Goal: Transaction & Acquisition: Purchase product/service

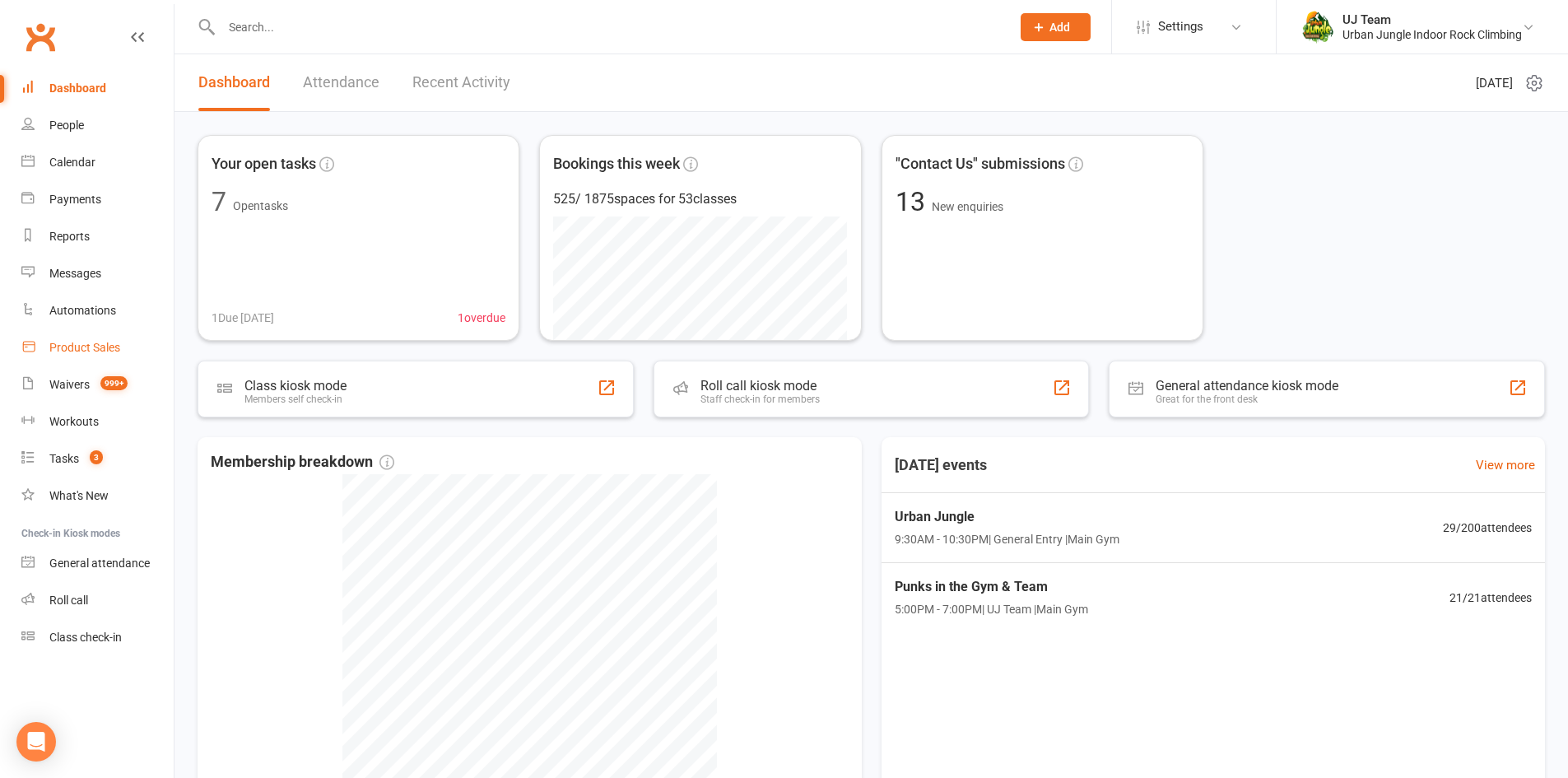
click at [71, 338] on link "Product Sales" at bounding box center [97, 347] width 152 height 37
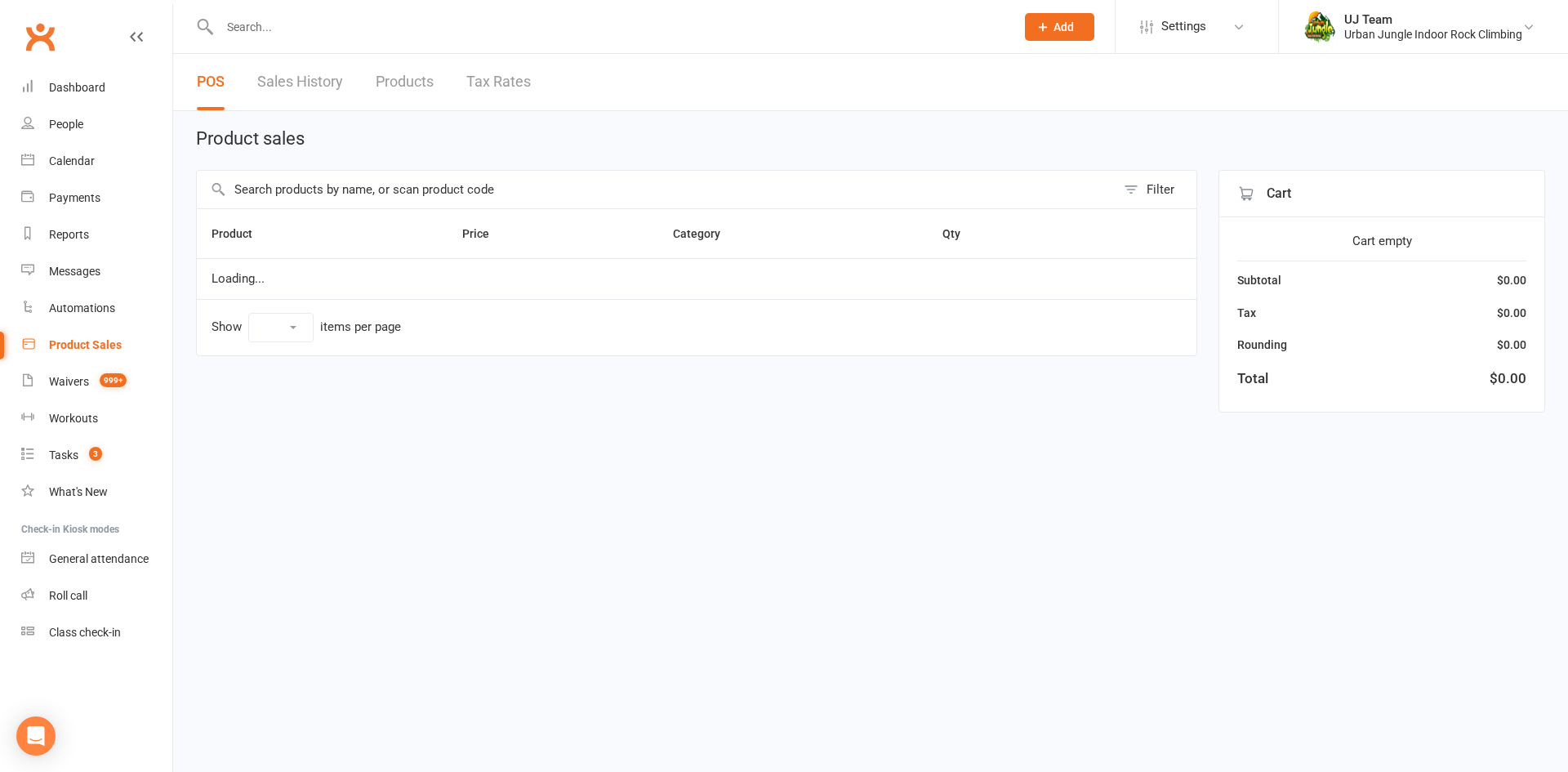
select select "10"
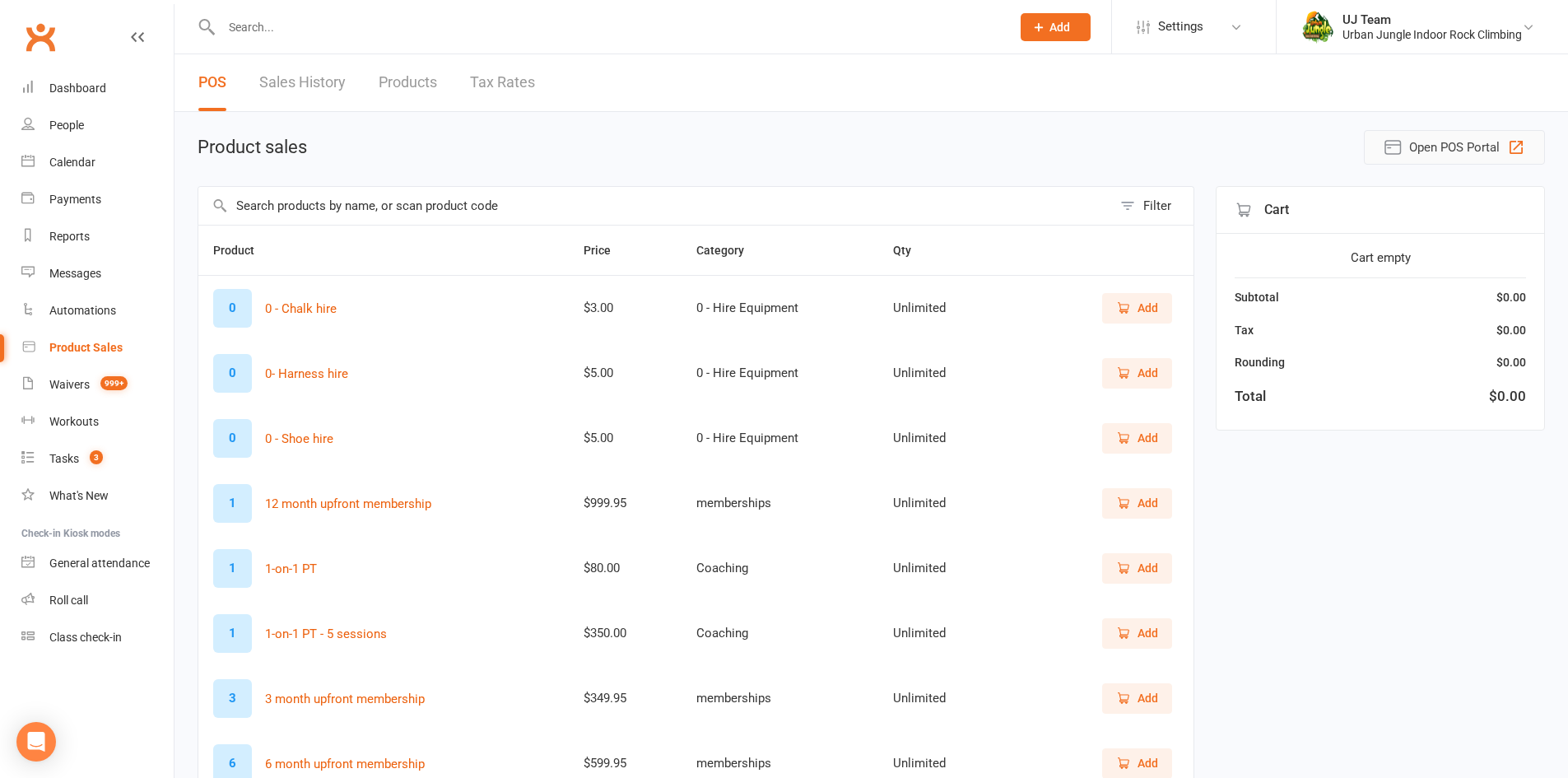
click at [1474, 144] on span "Open POS Portal" at bounding box center [1455, 147] width 91 height 20
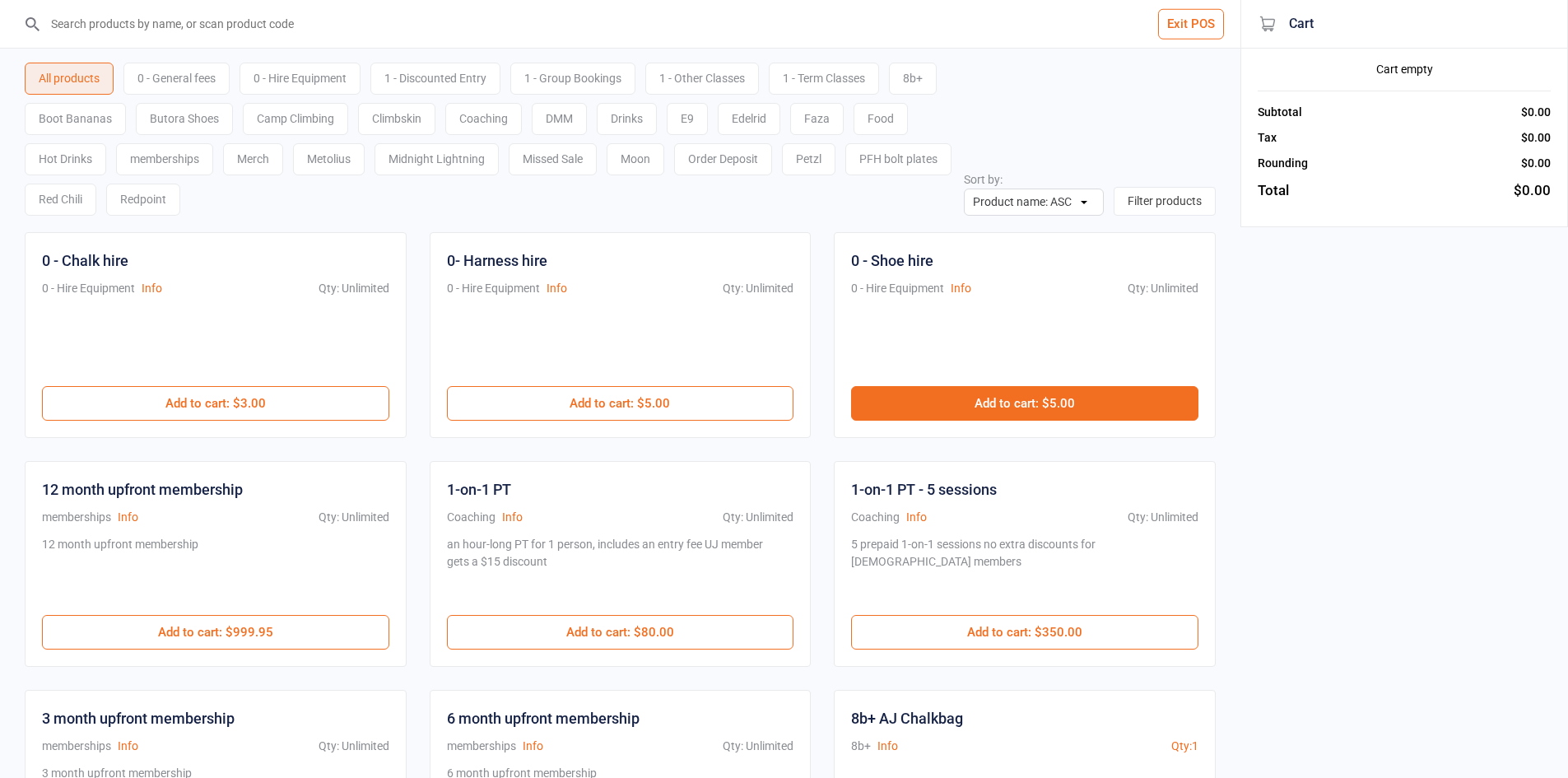
click at [933, 401] on button "Add to cart : $5.00" at bounding box center [1025, 403] width 348 height 35
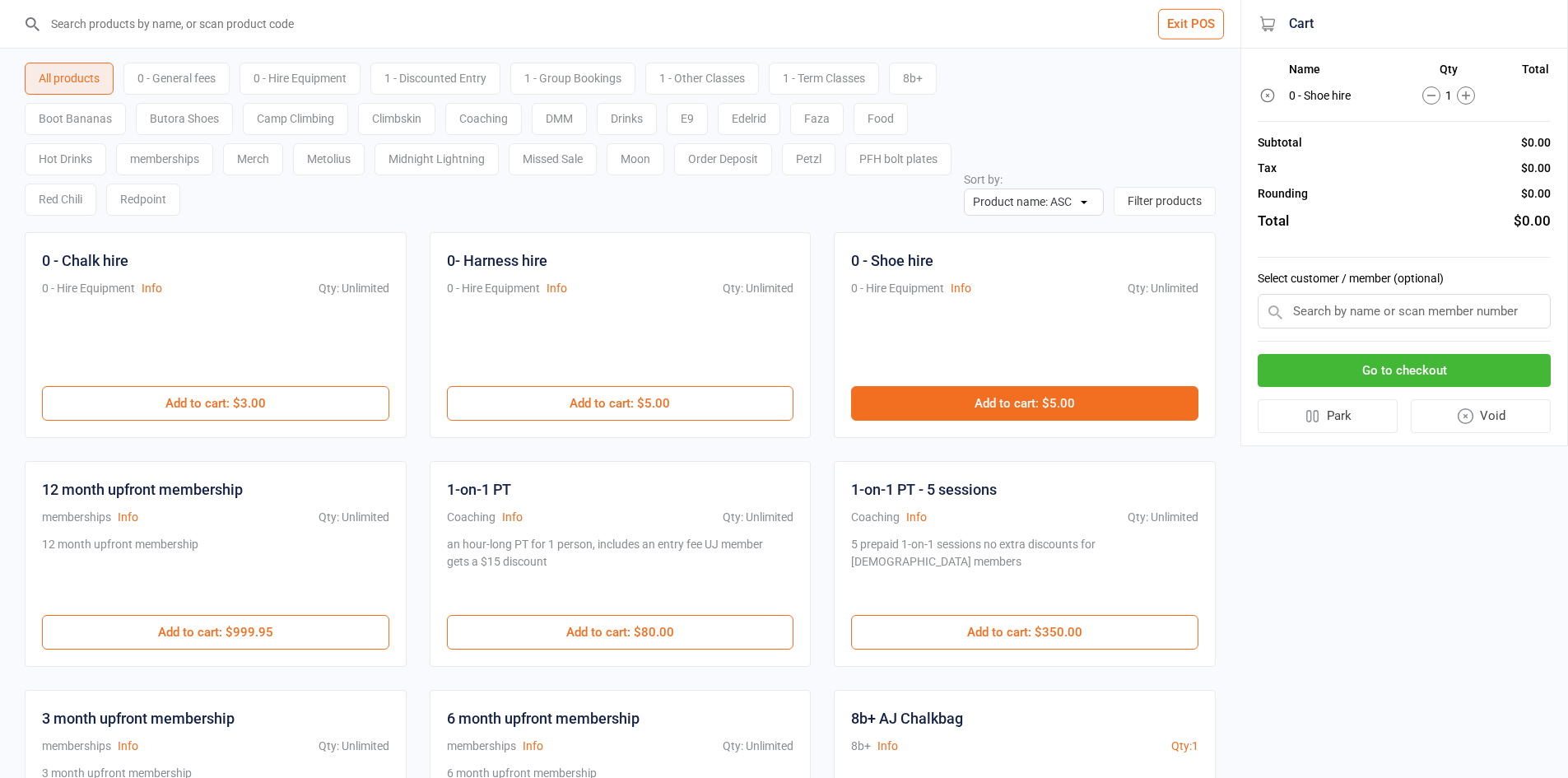
click at [933, 401] on button "Add to cart : $5.00" at bounding box center [1025, 403] width 348 height 35
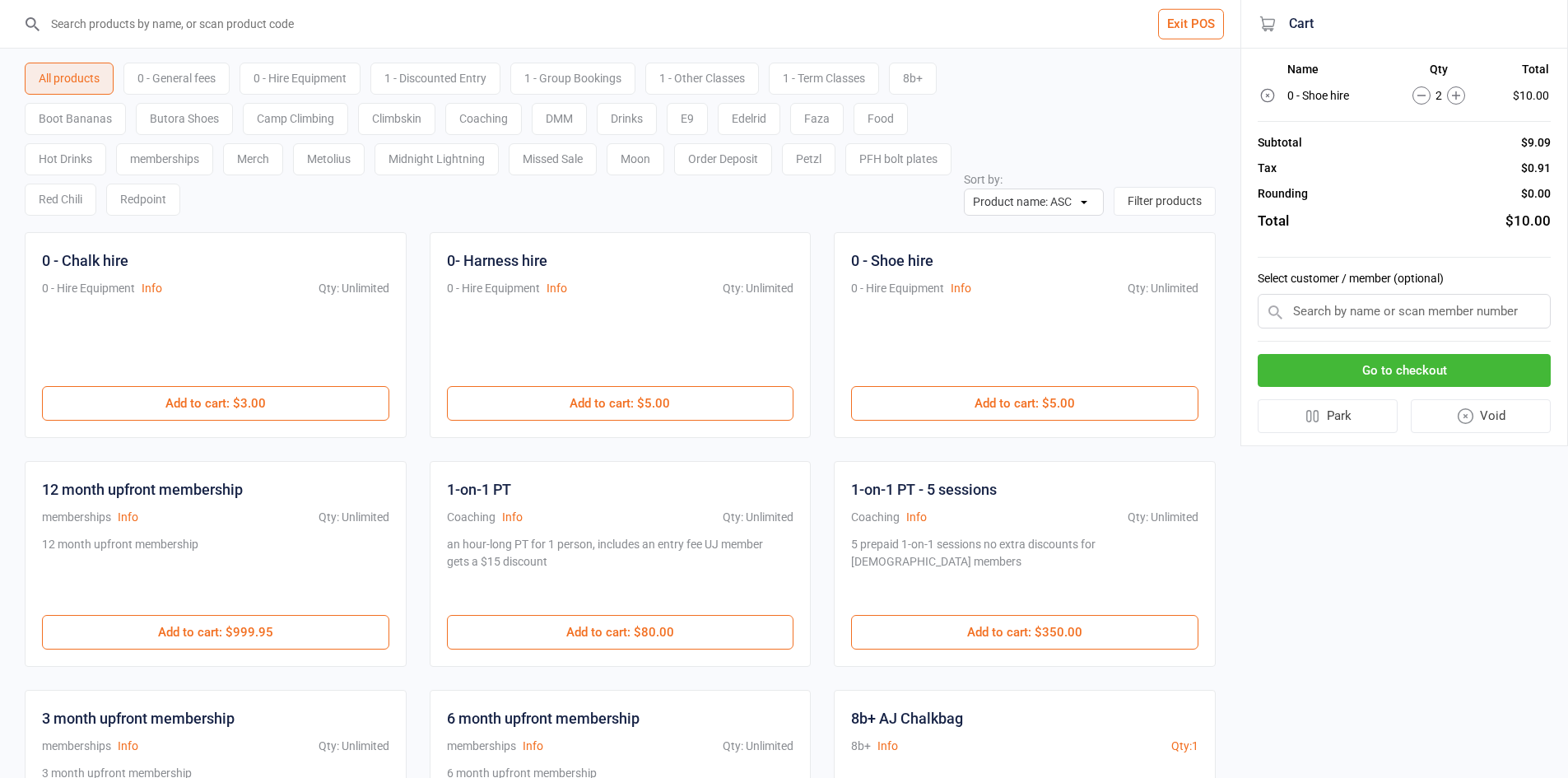
click at [174, 77] on div "0 - General fees" at bounding box center [177, 78] width 106 height 32
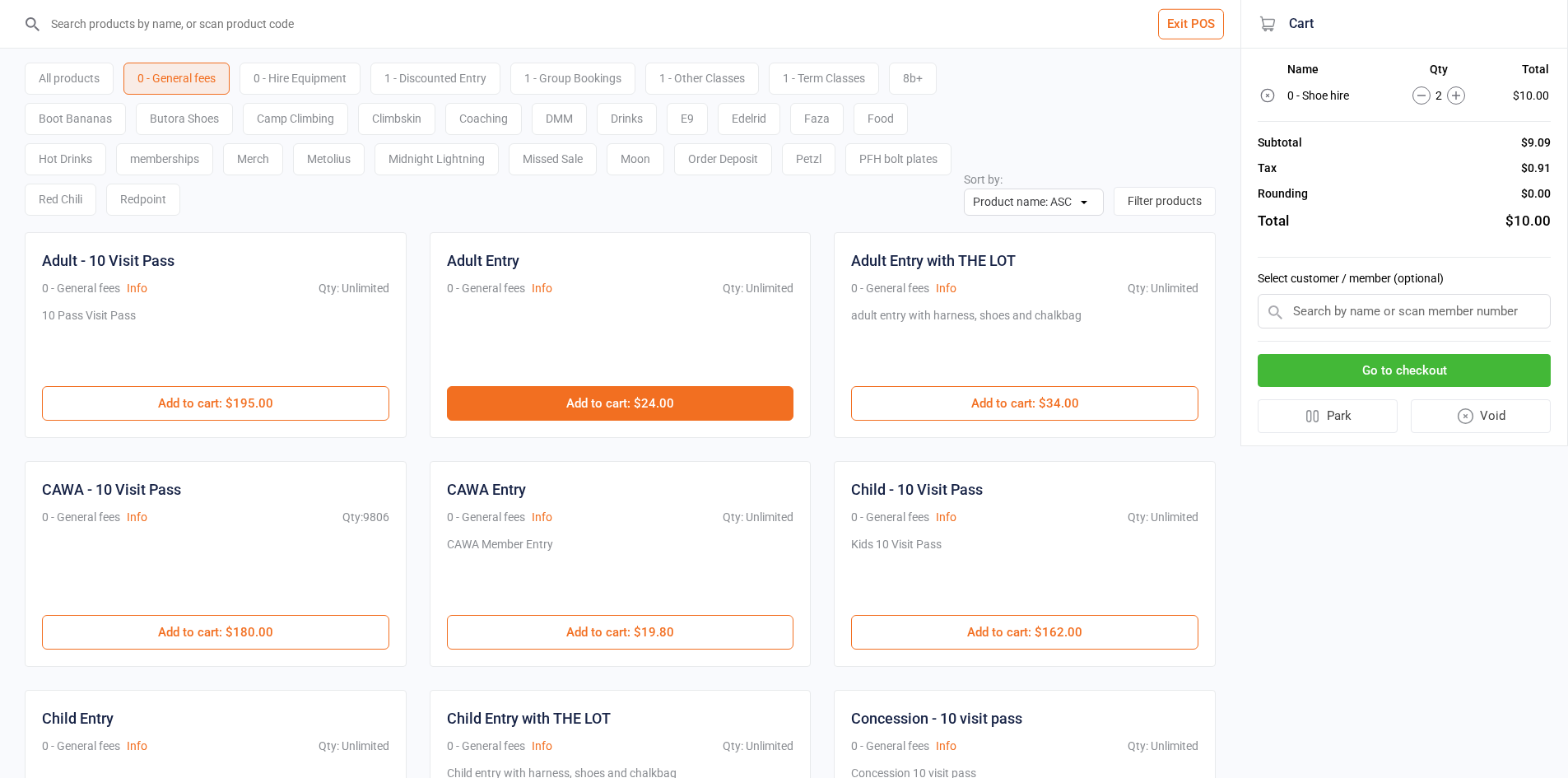
click at [588, 403] on button "Add to cart : $24.00" at bounding box center [621, 403] width 348 height 35
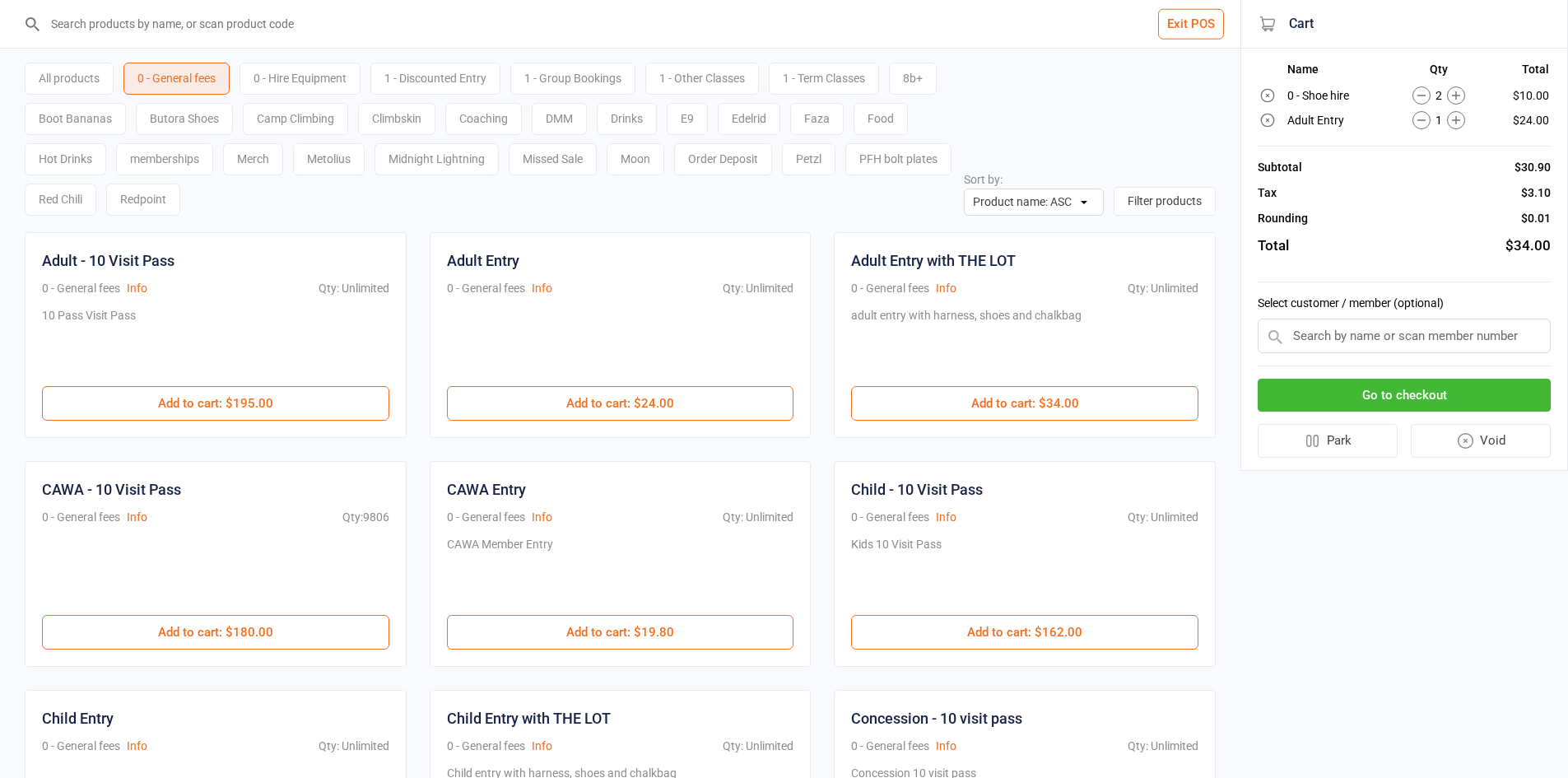
click at [188, 23] on input "search" at bounding box center [630, 24] width 1175 height 48
click at [1422, 390] on button "Go to checkout" at bounding box center [1405, 396] width 293 height 34
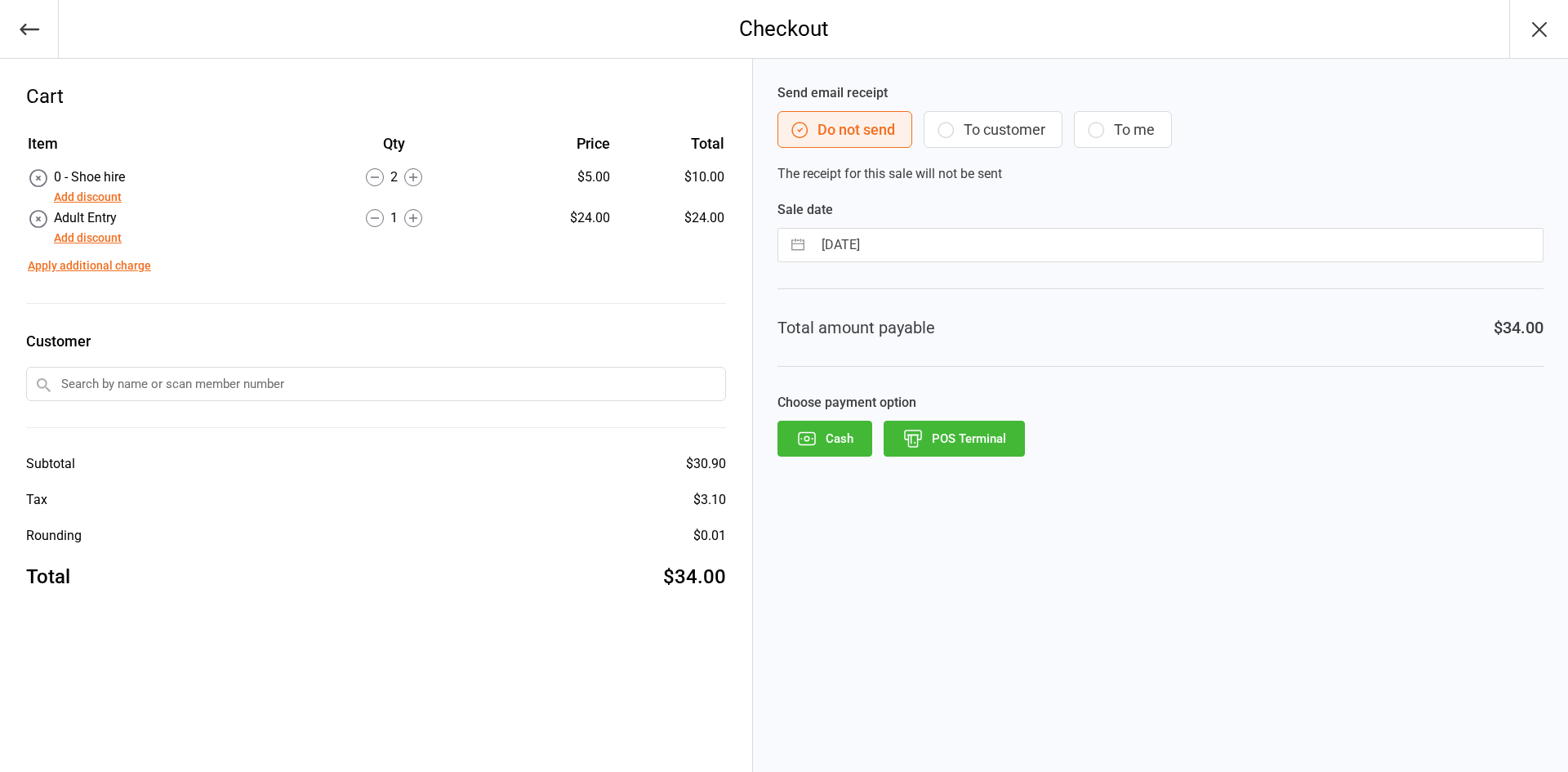
click at [1006, 422] on button "POS Terminal" at bounding box center [954, 438] width 141 height 36
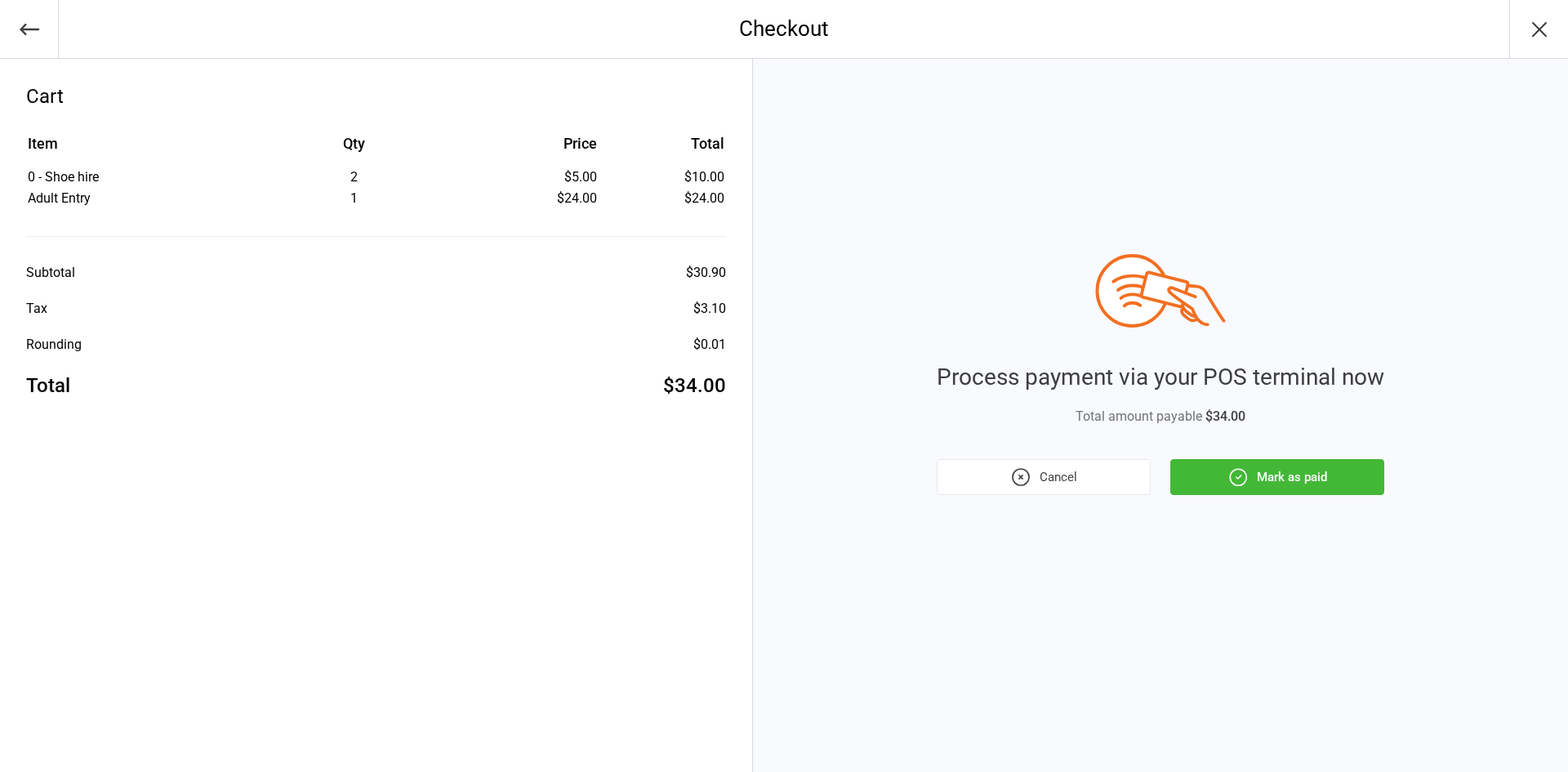
click at [1352, 482] on button "Mark as paid" at bounding box center [1277, 477] width 214 height 36
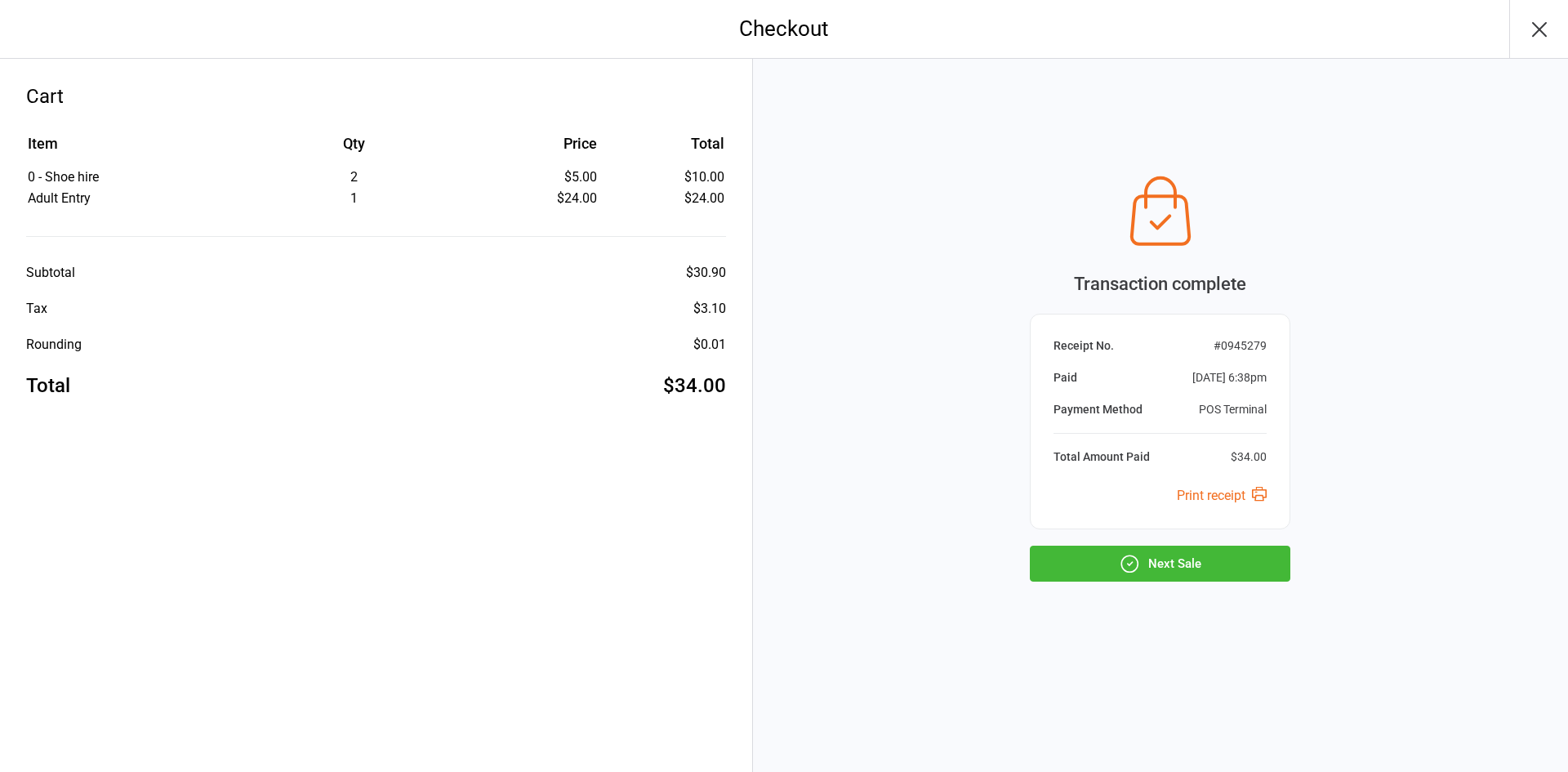
click at [1123, 565] on icon "button" at bounding box center [1129, 563] width 22 height 22
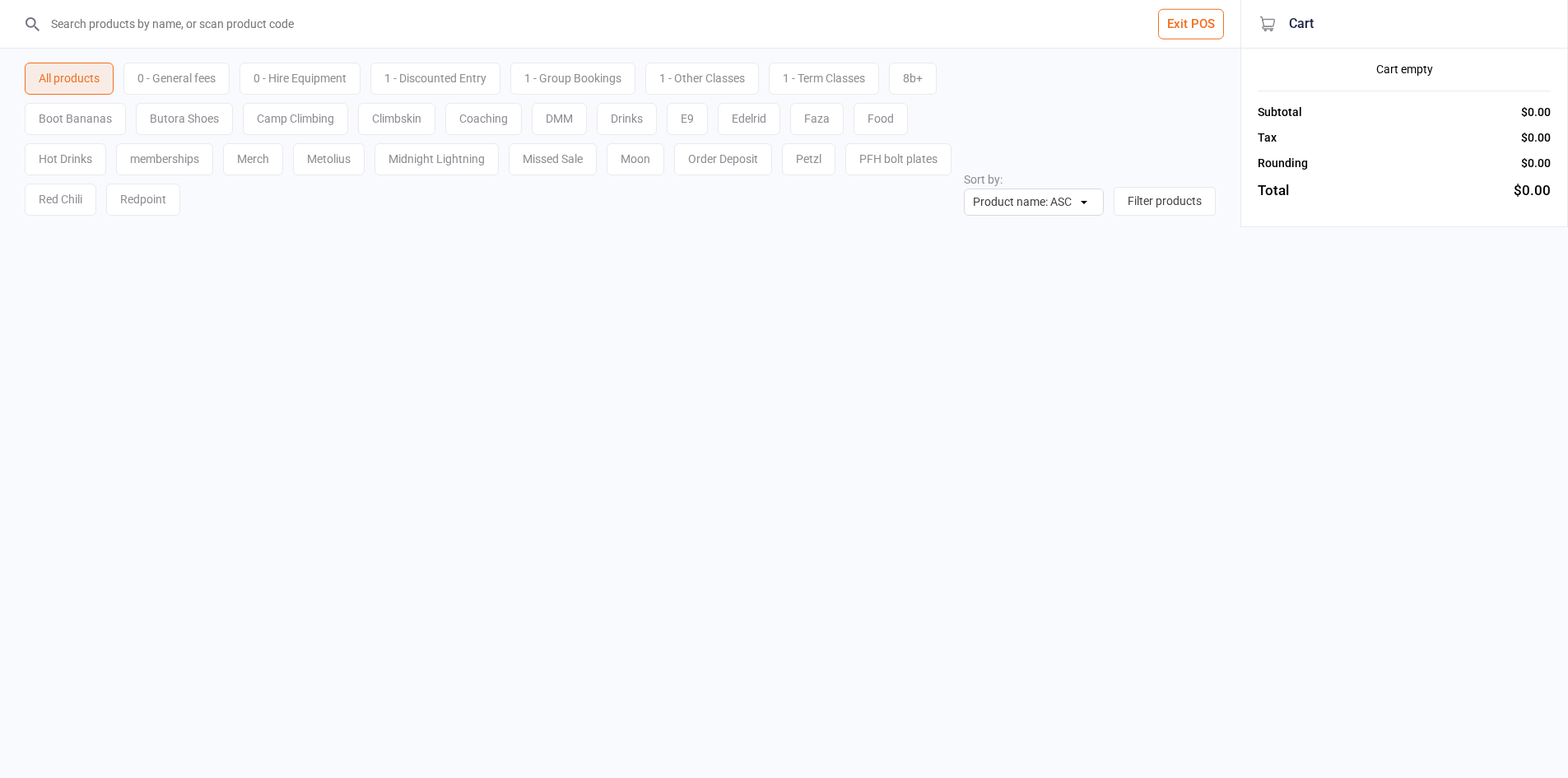
click at [418, 51] on div "All products 0 - General fees 0 - Hire Equipment 1 - Discounted Entry 1 - Group…" at bounding box center [620, 131] width 1191 height 167
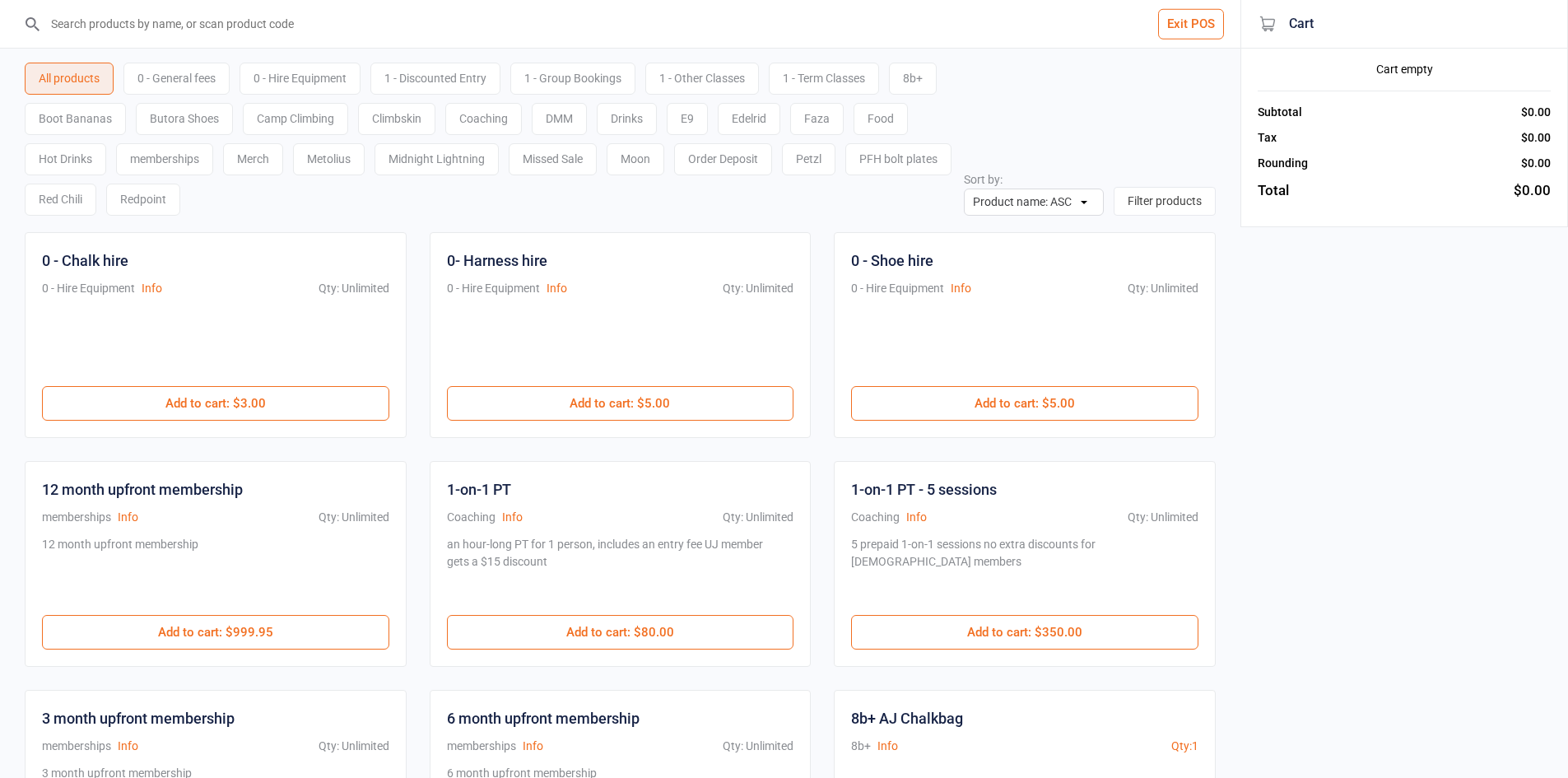
click at [467, 43] on input "search" at bounding box center [630, 24] width 1175 height 48
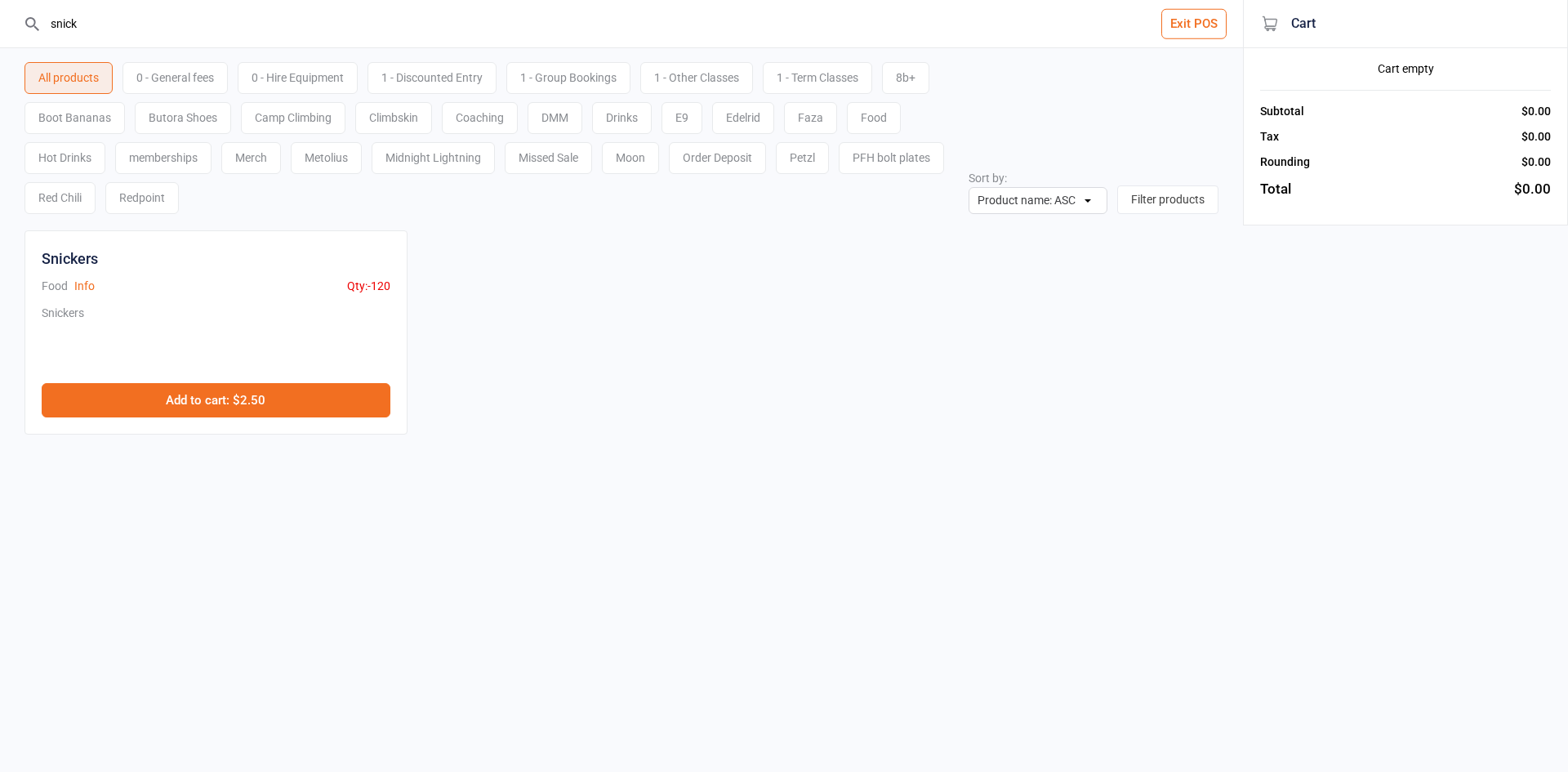
type input "snick"
click at [286, 389] on button "Add to cart : $2.50" at bounding box center [215, 400] width 348 height 35
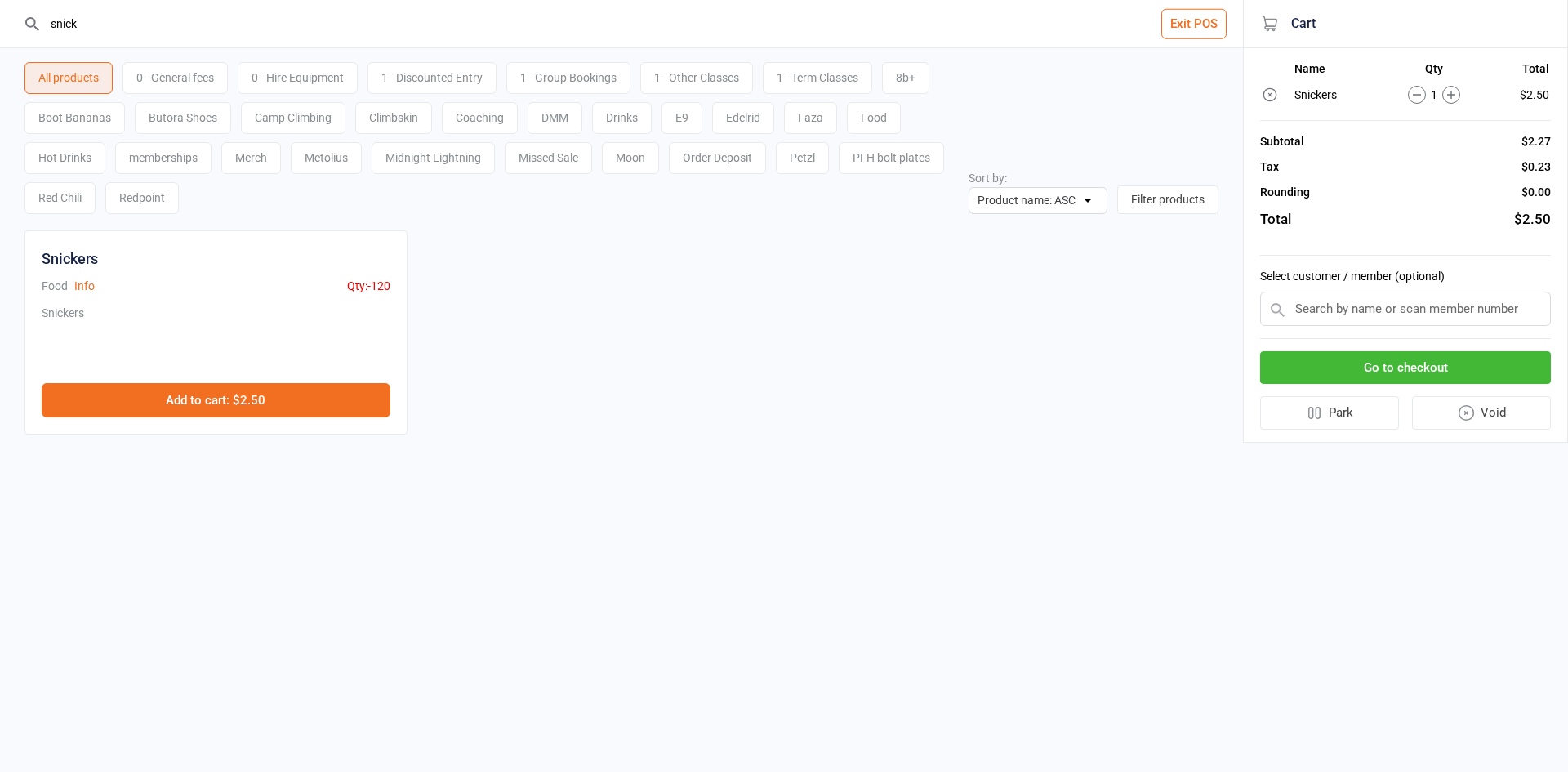
click at [297, 394] on button "Add to cart : $2.50" at bounding box center [215, 400] width 348 height 35
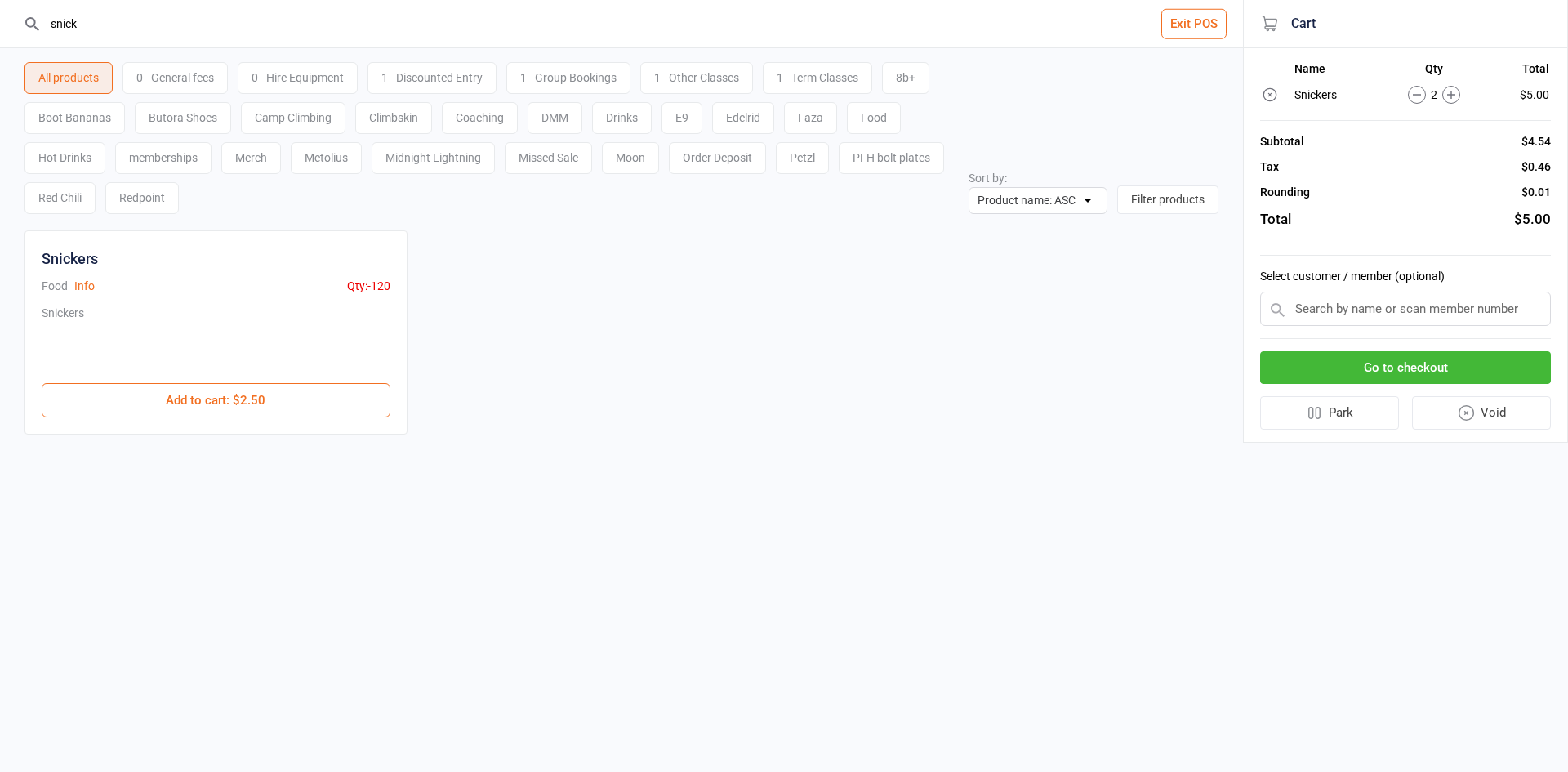
click at [1321, 359] on button "Go to checkout" at bounding box center [1405, 368] width 290 height 34
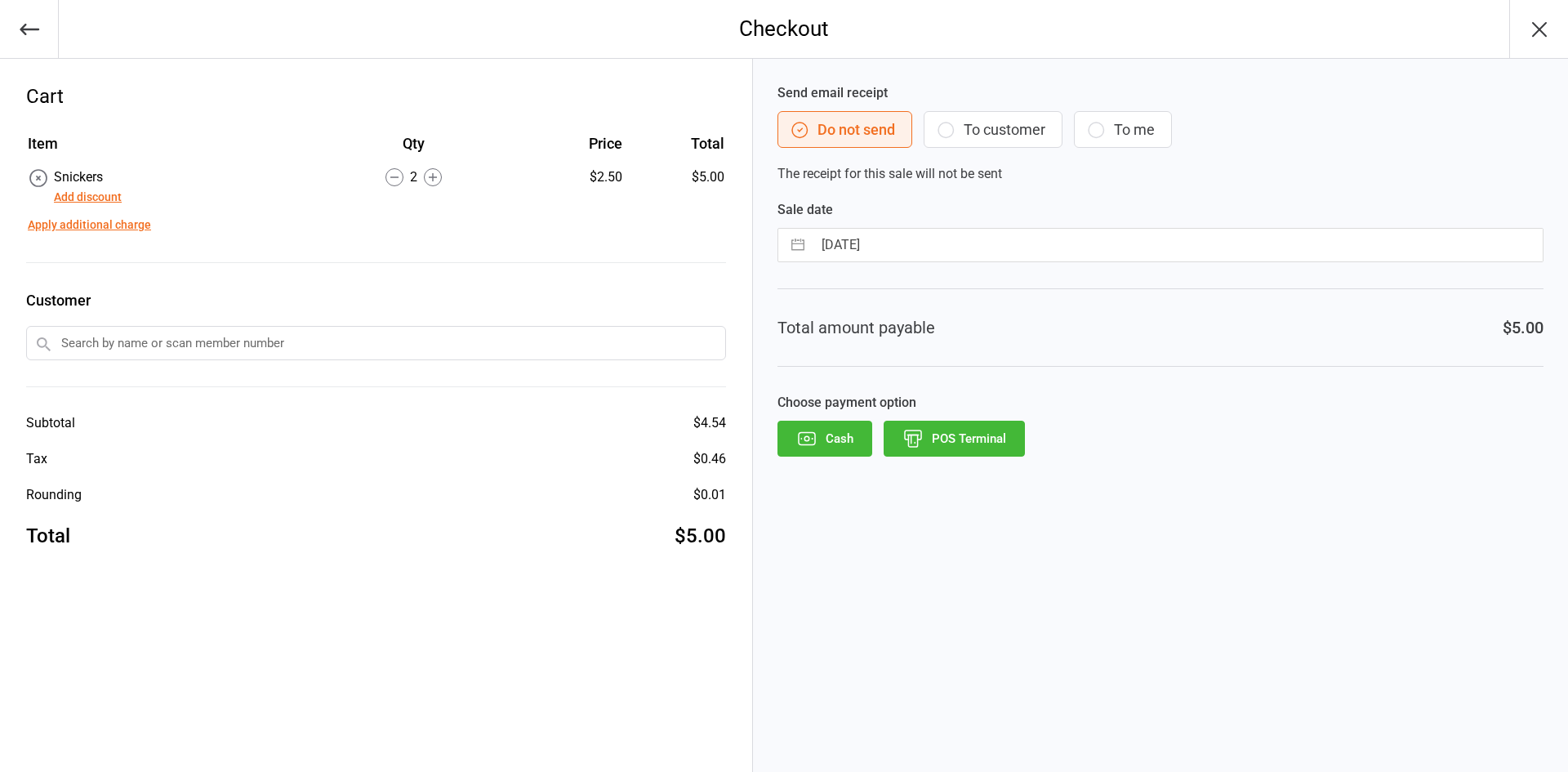
click at [983, 435] on button "POS Terminal" at bounding box center [954, 438] width 141 height 36
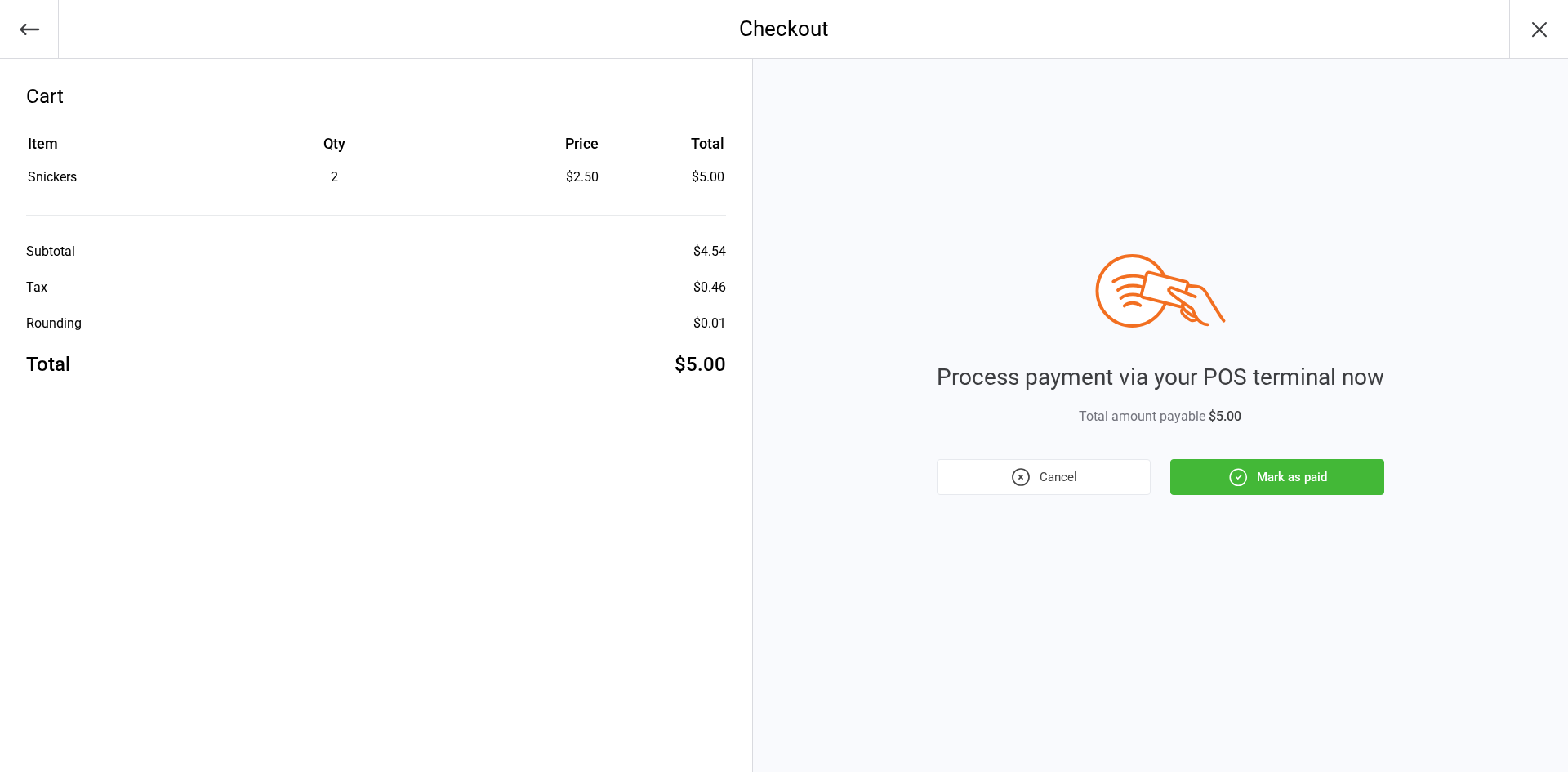
click at [1191, 463] on button "Mark as paid" at bounding box center [1277, 477] width 214 height 36
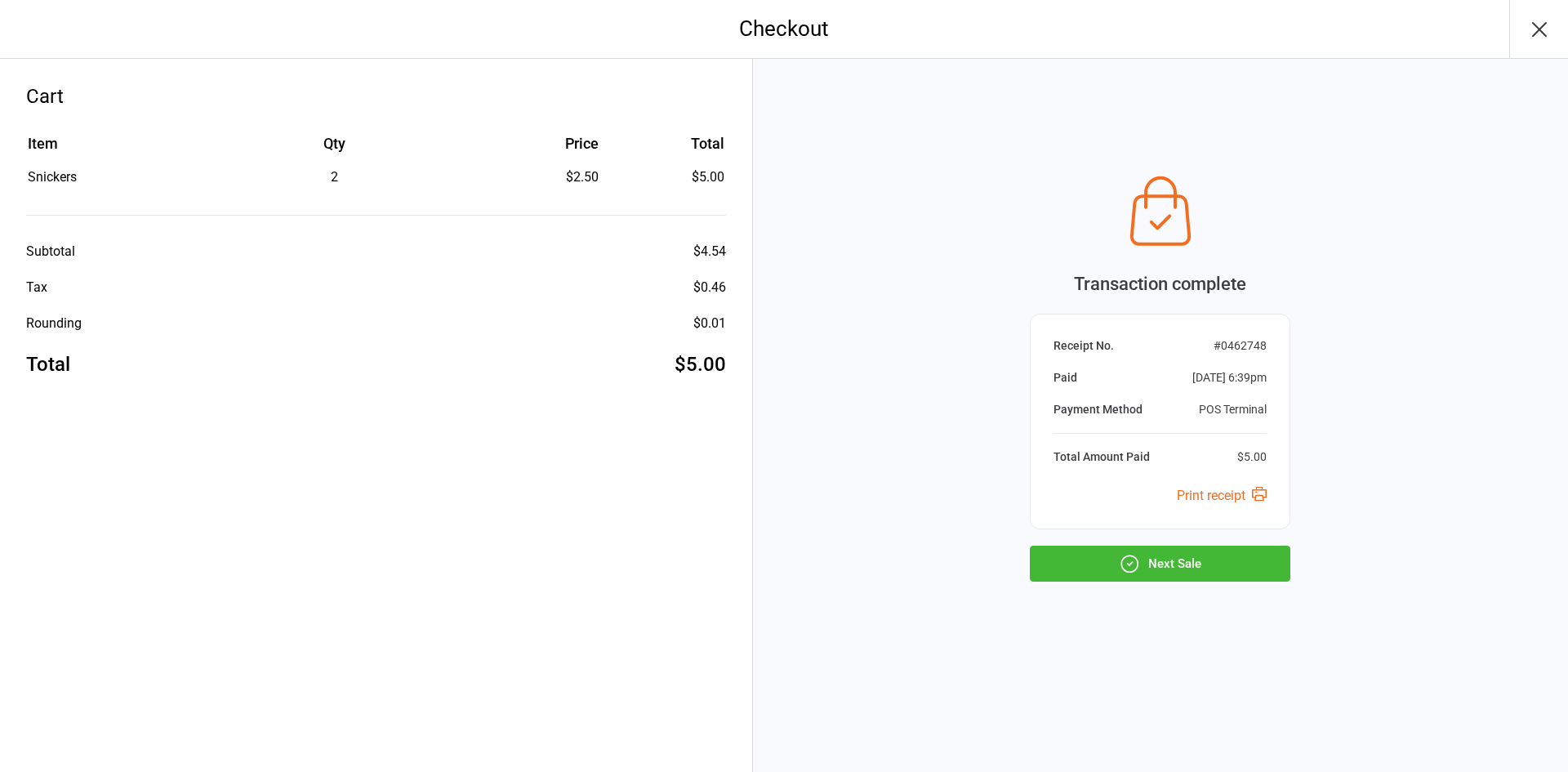
click at [1211, 576] on button "Next Sale" at bounding box center [1160, 563] width 260 height 36
